Goal: Information Seeking & Learning: Learn about a topic

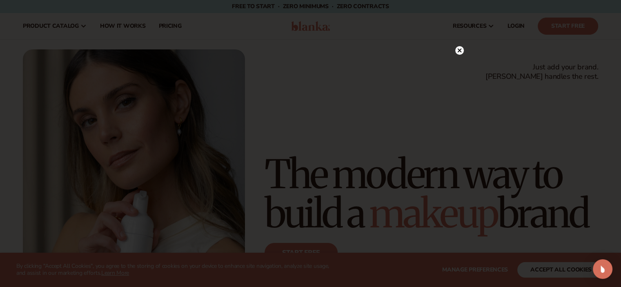
click at [457, 52] on icon at bounding box center [459, 51] width 4 height 4
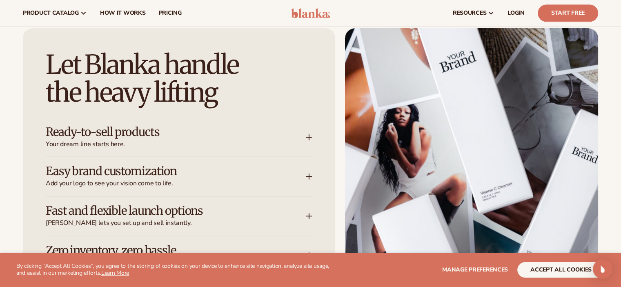
scroll to position [915, 0]
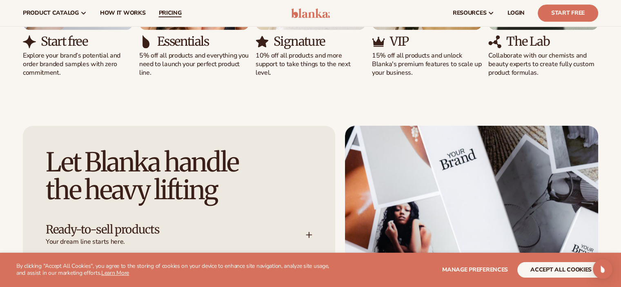
click at [168, 16] on span "pricing" at bounding box center [169, 13] width 23 height 7
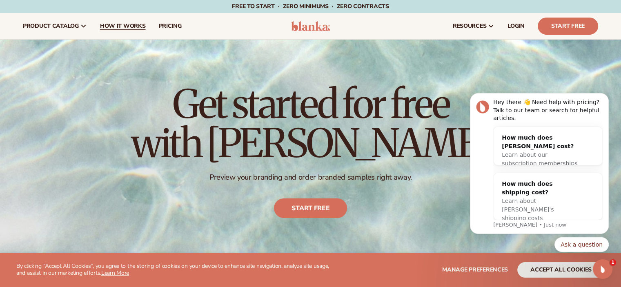
click at [104, 24] on span "How It Works" at bounding box center [123, 26] width 46 height 7
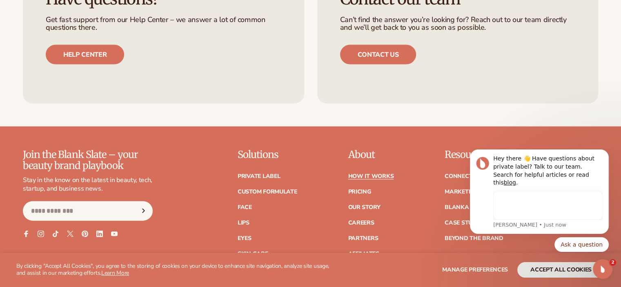
scroll to position [1813, 0]
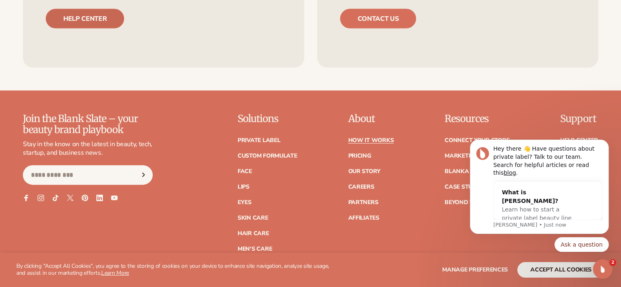
click at [105, 22] on link "Help center" at bounding box center [85, 19] width 78 height 20
click at [607, 147] on button "Dismiss notification" at bounding box center [606, 142] width 11 height 11
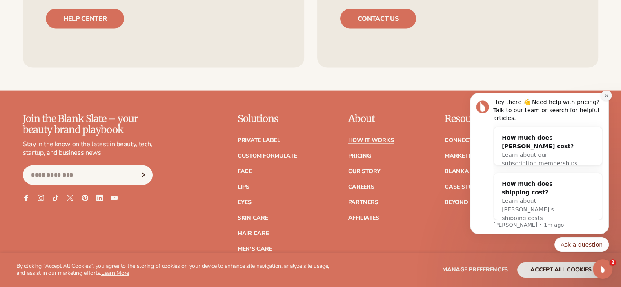
click at [606, 100] on button "Dismiss notification" at bounding box center [606, 95] width 11 height 11
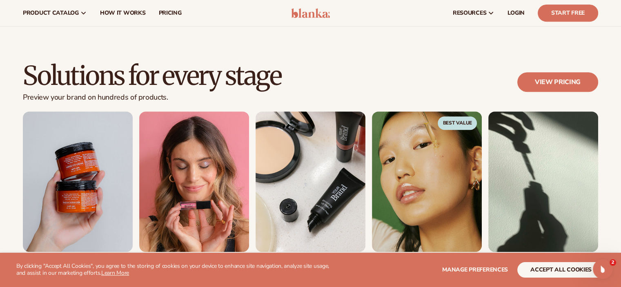
scroll to position [457, 0]
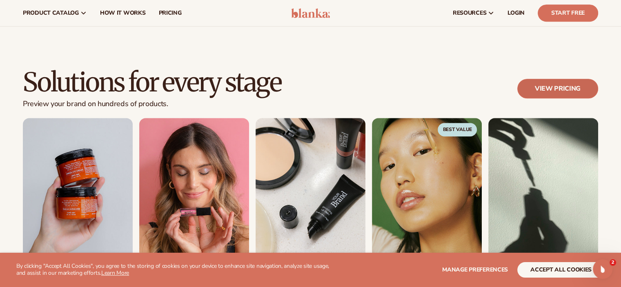
click at [572, 86] on link "View pricing" at bounding box center [557, 89] width 81 height 20
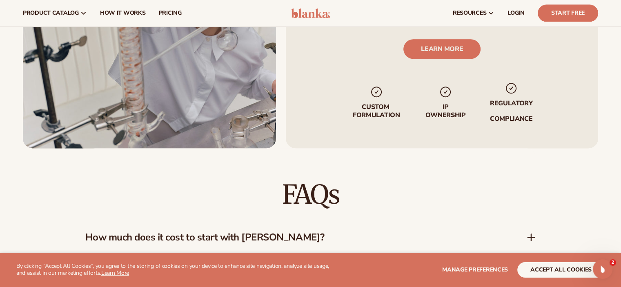
scroll to position [996, 0]
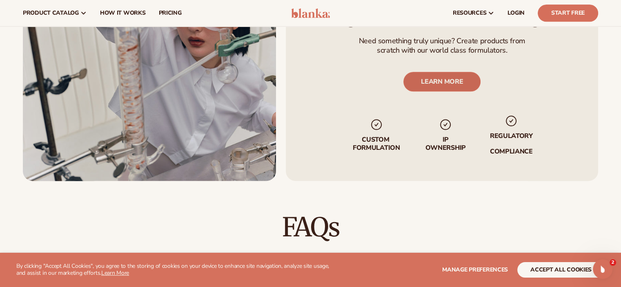
click at [464, 72] on link "LEARN MORE" at bounding box center [441, 81] width 77 height 20
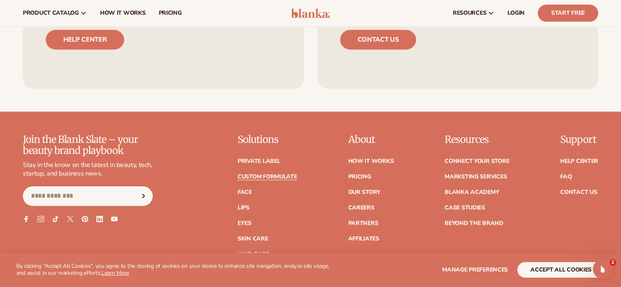
scroll to position [1115, 0]
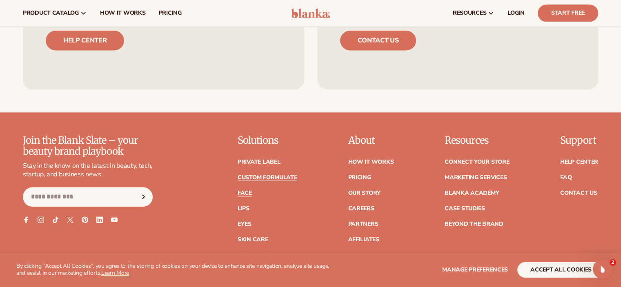
click at [246, 192] on link "Face" at bounding box center [245, 193] width 14 height 6
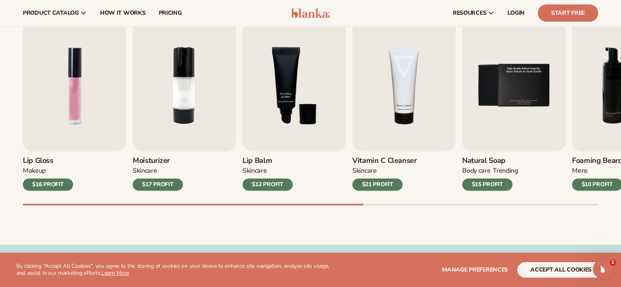
scroll to position [269, 0]
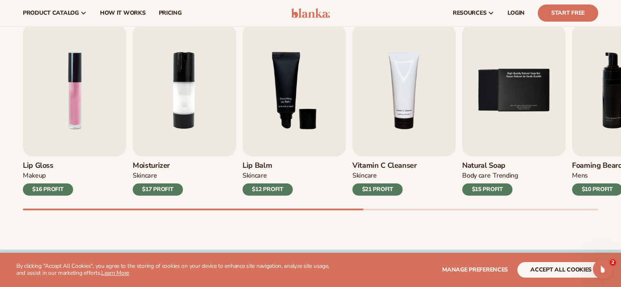
drag, startPoint x: 612, startPoint y: 220, endPoint x: 562, endPoint y: 227, distance: 50.4
click at [562, 227] on div "Best sellers Private label vegan cosmetic products to start your beauty and sel…" at bounding box center [310, 100] width 621 height 299
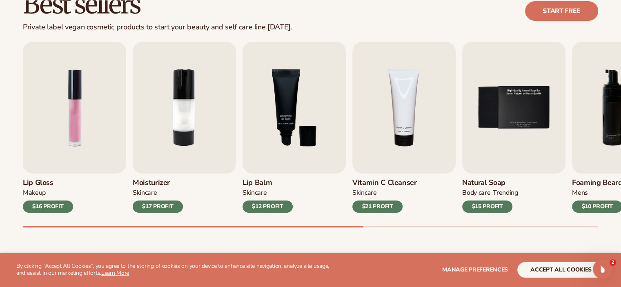
scroll to position [252, 0]
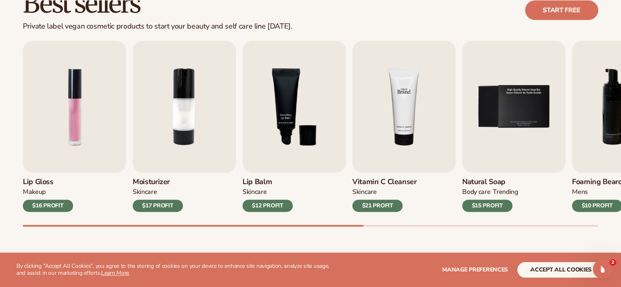
click at [426, 153] on img "4 / 9" at bounding box center [403, 107] width 103 height 132
click at [371, 209] on div "$21 PROFIT" at bounding box center [377, 206] width 50 height 12
click at [405, 156] on img "4 / 9" at bounding box center [403, 107] width 103 height 132
click at [418, 114] on img "4 / 9" at bounding box center [403, 107] width 103 height 132
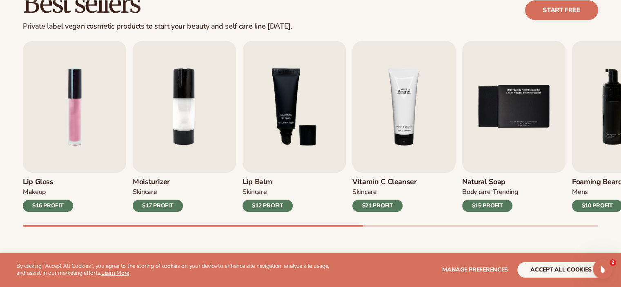
click at [436, 116] on img "4 / 9" at bounding box center [403, 107] width 103 height 132
click at [505, 114] on img "5 / 9" at bounding box center [513, 107] width 103 height 132
click at [407, 118] on img "4 / 9" at bounding box center [403, 107] width 103 height 132
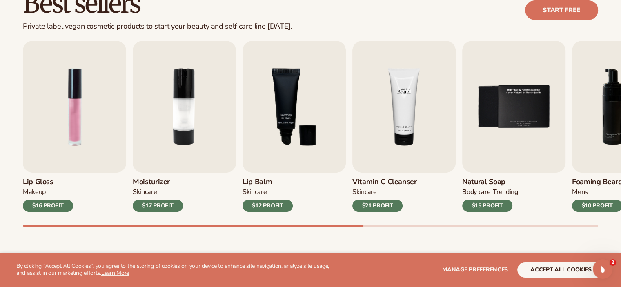
click at [379, 119] on img "4 / 9" at bounding box center [403, 107] width 103 height 132
click at [389, 129] on div "Lip Gloss MAKEUP $16 PROFIT Moisturizer SKINCARE $17 PROFIT SKINCARE" at bounding box center [310, 126] width 575 height 171
click at [389, 129] on img "4 / 9" at bounding box center [403, 107] width 103 height 132
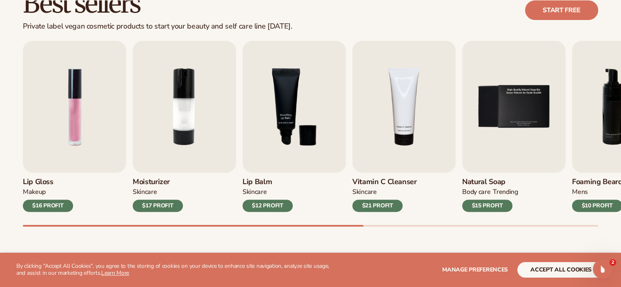
click at [368, 202] on div "$21 PROFIT" at bounding box center [377, 206] width 50 height 12
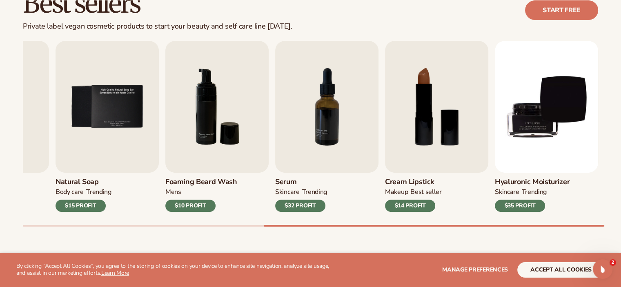
click at [431, 139] on img "8 / 9" at bounding box center [436, 107] width 103 height 132
click at [426, 129] on img "8 / 9" at bounding box center [436, 107] width 103 height 132
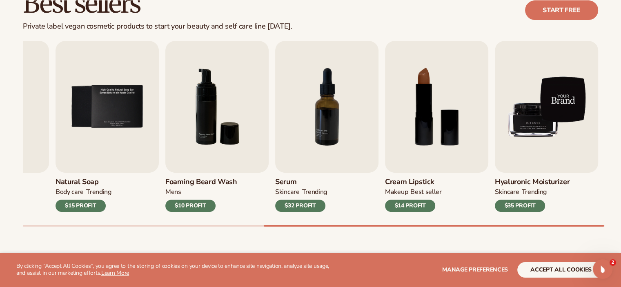
click at [513, 137] on img "9 / 9" at bounding box center [546, 107] width 103 height 132
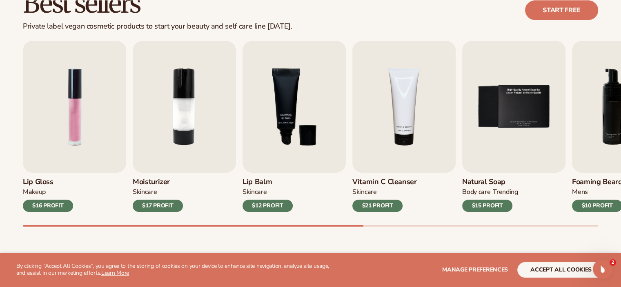
click at [40, 211] on div "Lip Gloss MAKEUP $16 PROFIT Moisturizer SKINCARE $17 PROFIT SKINCARE mens" at bounding box center [322, 134] width 598 height 186
click at [178, 119] on img "2 / 9" at bounding box center [184, 107] width 103 height 132
click at [274, 109] on img "3 / 9" at bounding box center [294, 107] width 103 height 132
click at [572, 13] on link "Start free" at bounding box center [561, 10] width 73 height 20
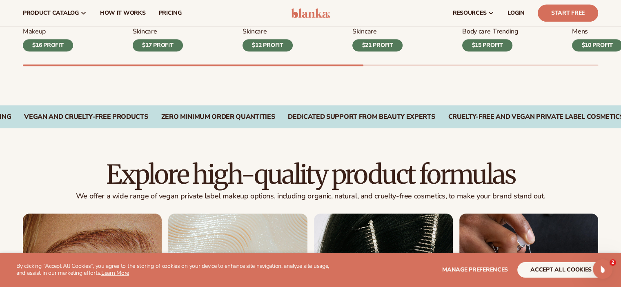
scroll to position [384, 0]
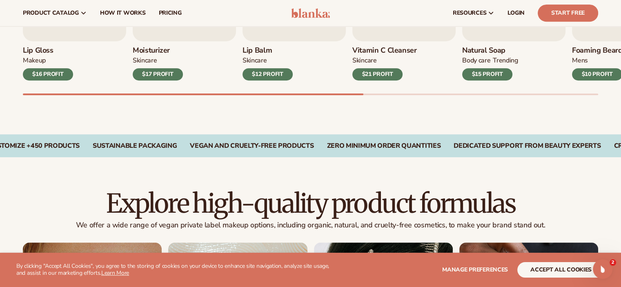
drag, startPoint x: 479, startPoint y: 127, endPoint x: 428, endPoint y: 124, distance: 50.3
drag, startPoint x: 487, startPoint y: 143, endPoint x: 511, endPoint y: 143, distance: 24.5
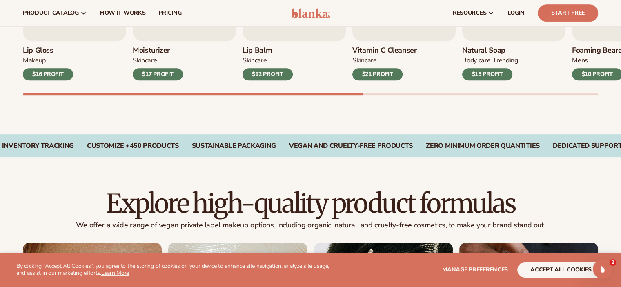
click at [511, 143] on div "Zero Minimum Order QuantitieS Dedicated Support From Beauty Experts On-Demand F…" at bounding box center [310, 146] width 575 height 8
click at [549, 138] on div "Zero Minimum Order QuantitieS Dedicated Support From Beauty Experts On-Demand F…" at bounding box center [310, 145] width 621 height 23
click at [243, 147] on div "VEGAN AND CRUELTY-FREE PRODUCTS" at bounding box center [213, 146] width 124 height 8
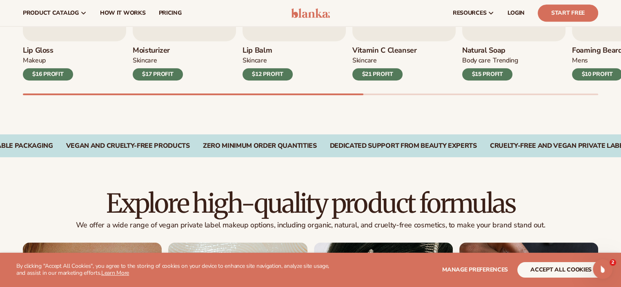
click at [203, 150] on div "Zero Minimum Order QuantitieS Dedicated Support From Beauty Experts On-Demand F…" at bounding box center [310, 145] width 621 height 23
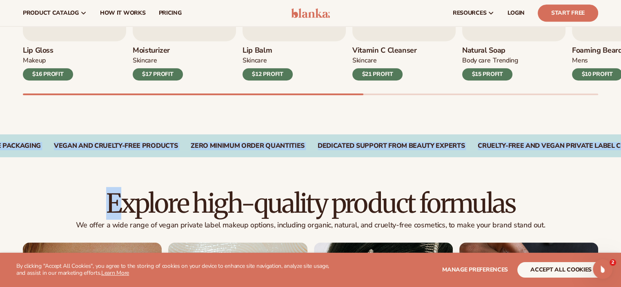
drag, startPoint x: 203, startPoint y: 150, endPoint x: 116, endPoint y: 158, distance: 87.7
click at [121, 13] on span "How It Works" at bounding box center [123, 13] width 46 height 7
